Goal: Transaction & Acquisition: Purchase product/service

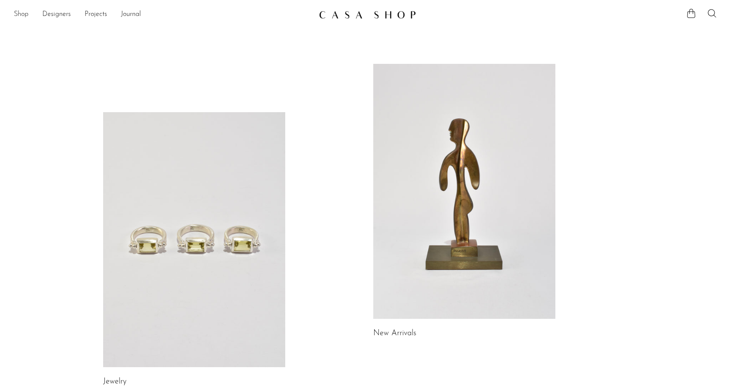
click at [20, 16] on link "Shop" at bounding box center [21, 14] width 15 height 11
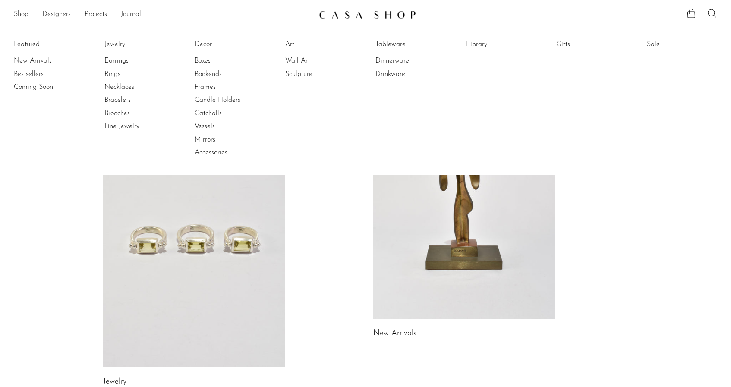
click at [116, 47] on link "Jewelry" at bounding box center [136, 44] width 65 height 9
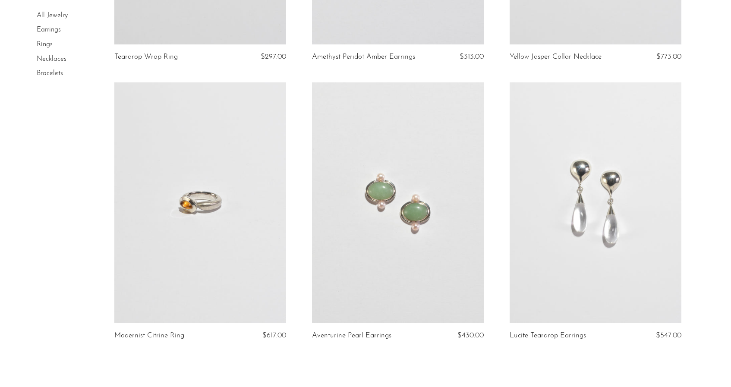
scroll to position [3193, 0]
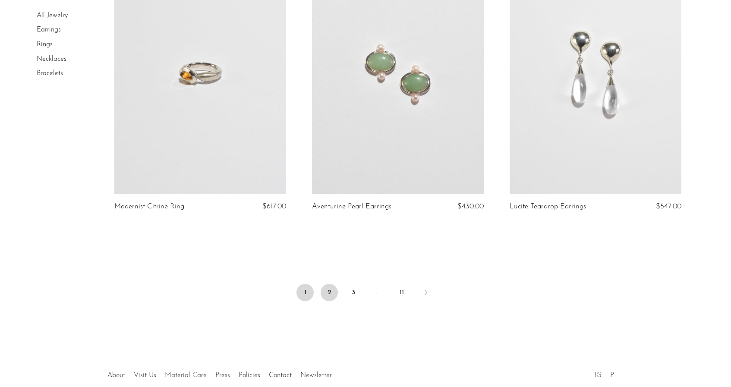
click at [324, 297] on link "2" at bounding box center [329, 292] width 17 height 17
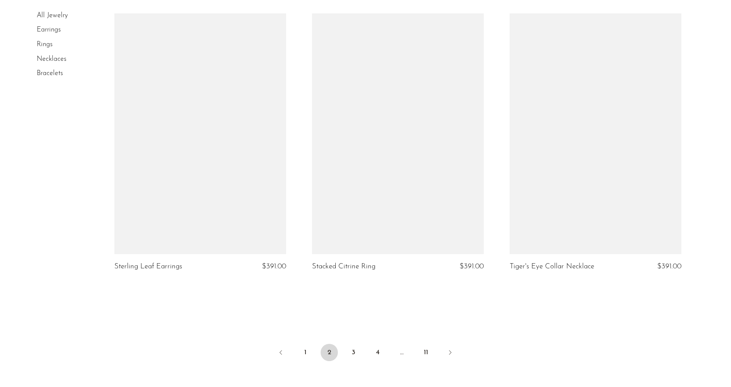
scroll to position [3256, 0]
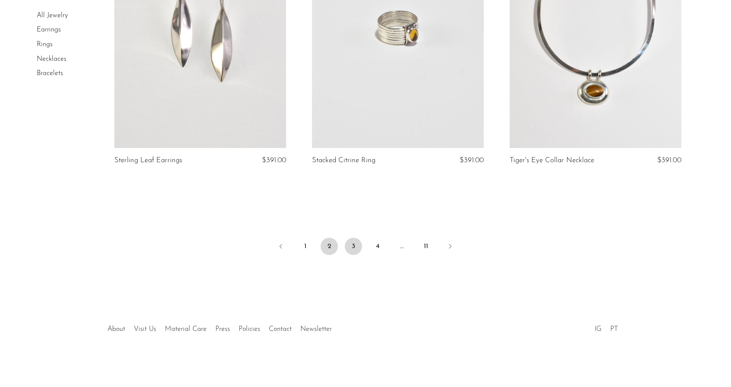
click at [349, 245] on link "3" at bounding box center [353, 246] width 17 height 17
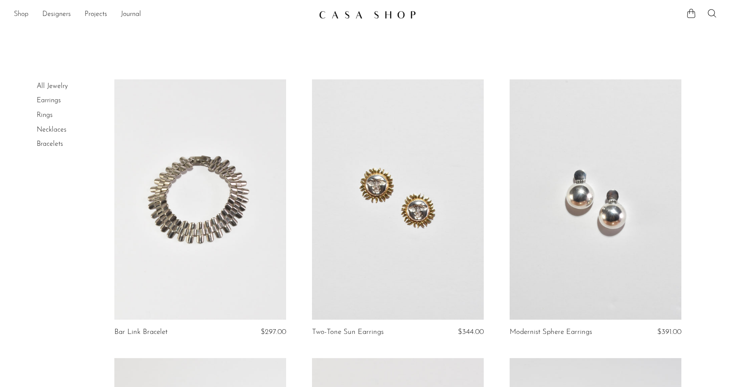
click at [21, 15] on link "Shop" at bounding box center [21, 14] width 15 height 11
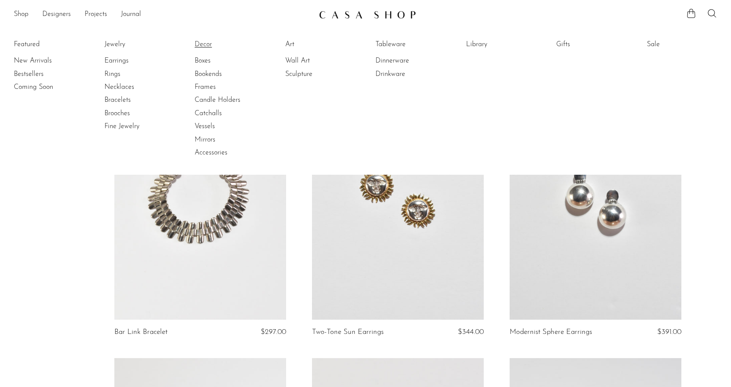
click at [198, 44] on link "Decor" at bounding box center [227, 44] width 65 height 9
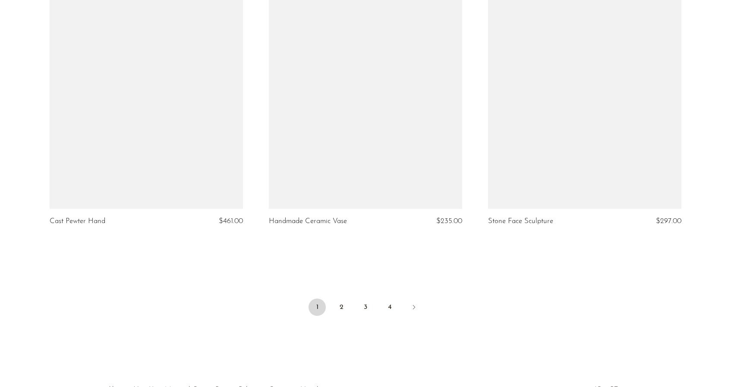
scroll to position [3543, 0]
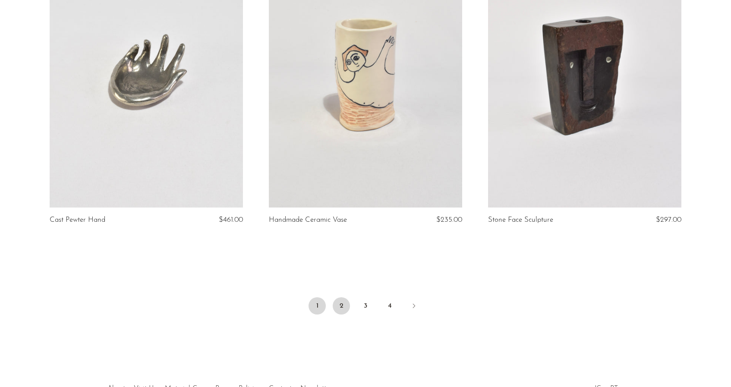
click at [340, 308] on link "2" at bounding box center [341, 305] width 17 height 17
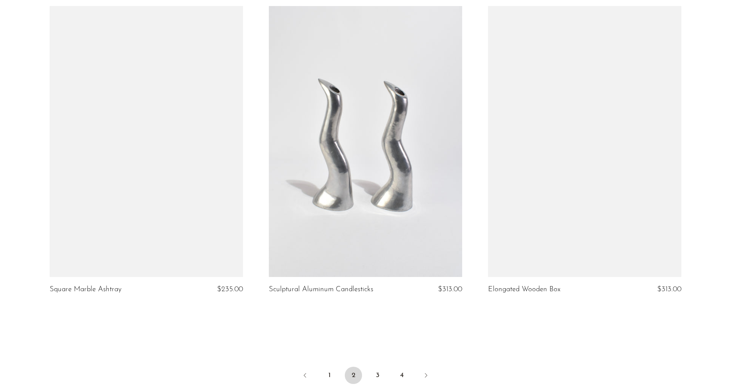
scroll to position [3602, 0]
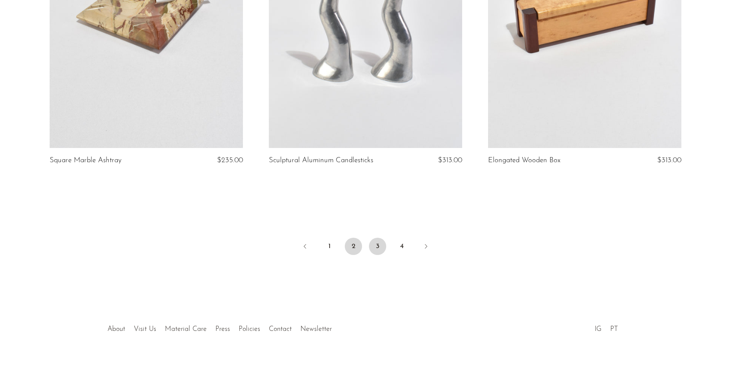
click at [378, 247] on link "3" at bounding box center [377, 246] width 17 height 17
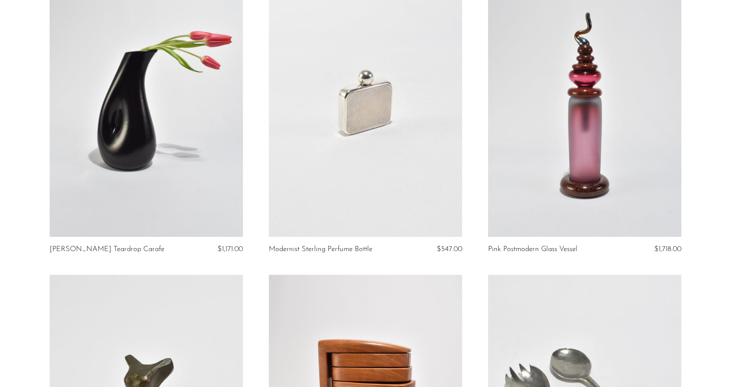
scroll to position [422, 0]
click at [362, 118] on link at bounding box center [365, 102] width 193 height 271
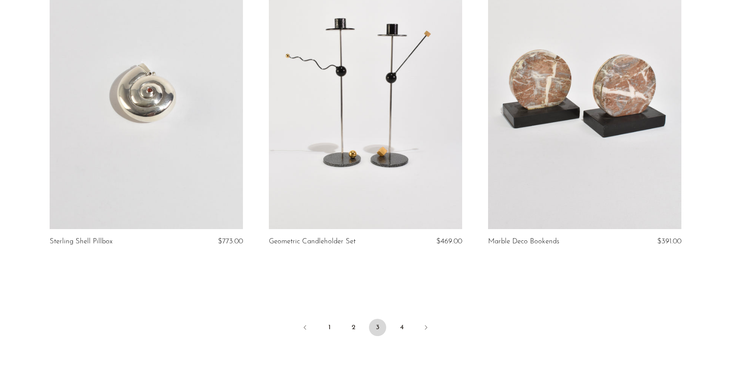
scroll to position [3602, 0]
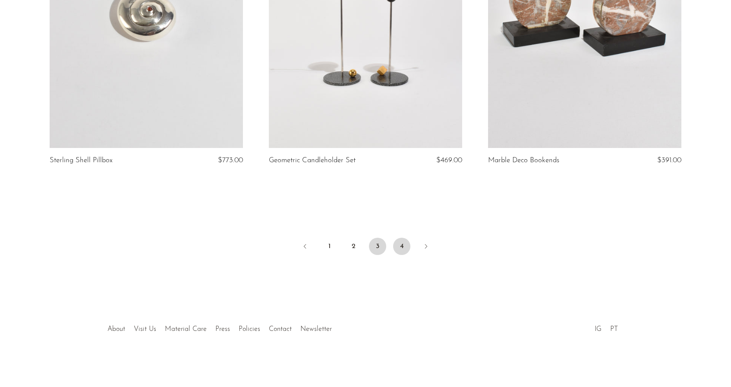
click at [398, 247] on link "4" at bounding box center [401, 246] width 17 height 17
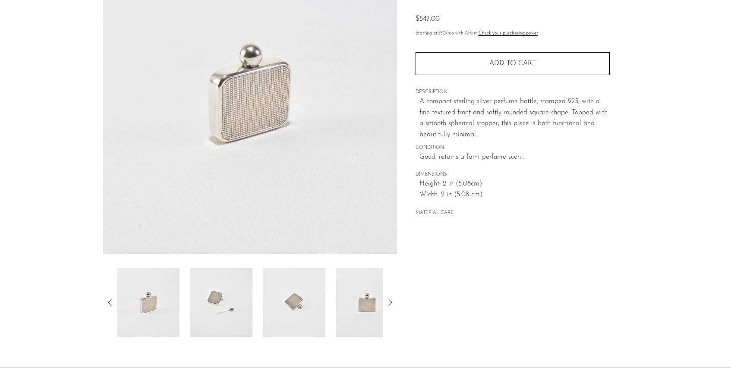
scroll to position [141, 0]
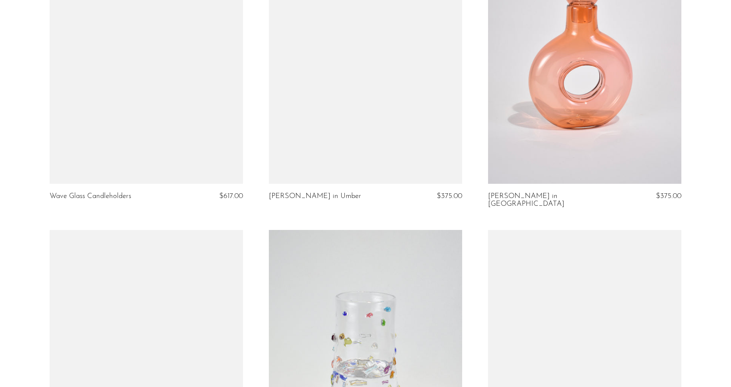
scroll to position [3282, 0]
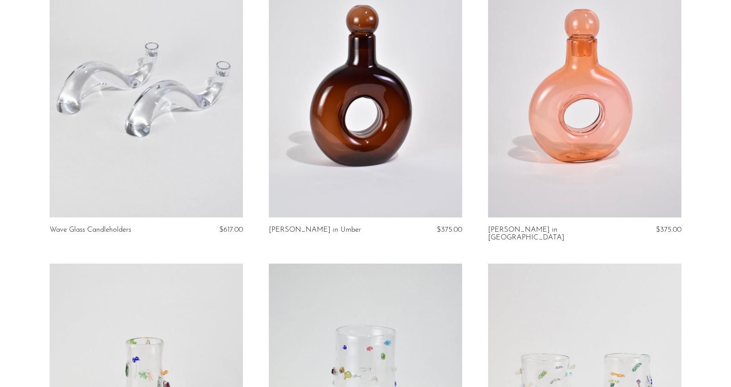
click at [586, 103] on link at bounding box center [584, 81] width 193 height 271
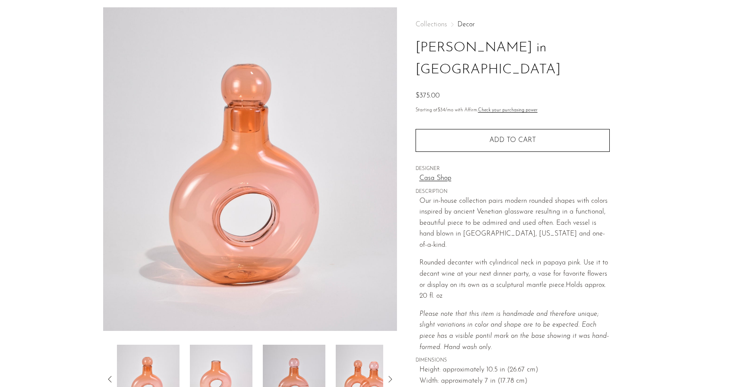
scroll to position [16, 0]
